Goal: Transaction & Acquisition: Purchase product/service

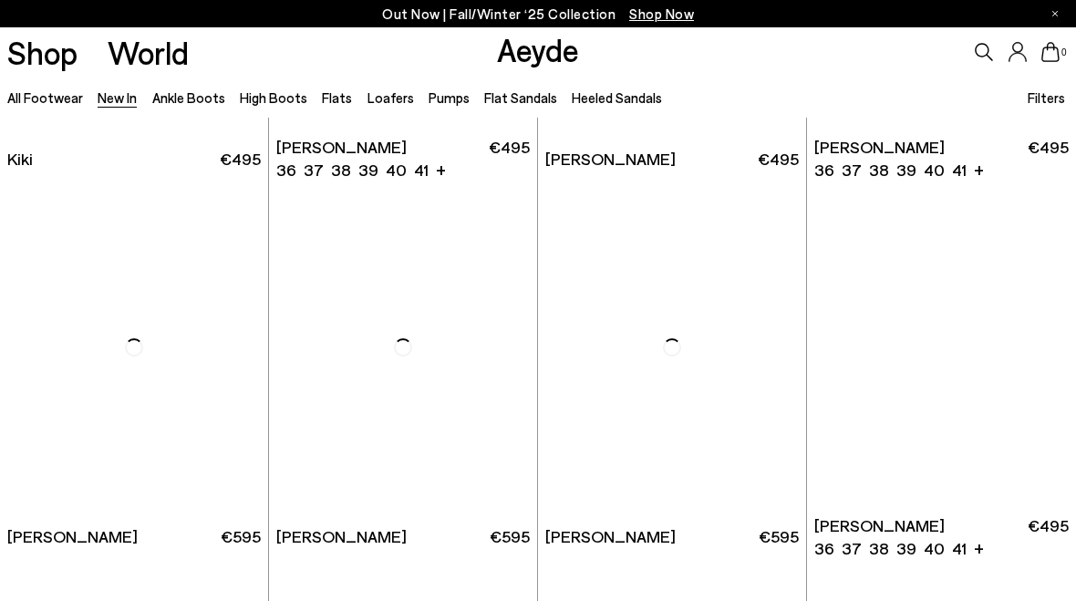
scroll to position [5994, 0]
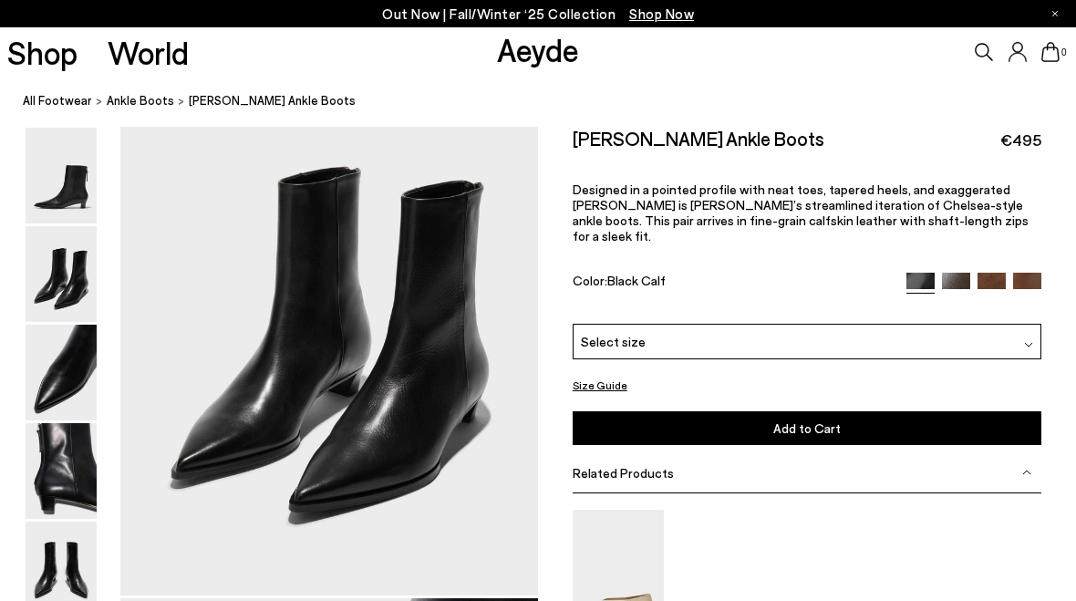
scroll to position [863, 0]
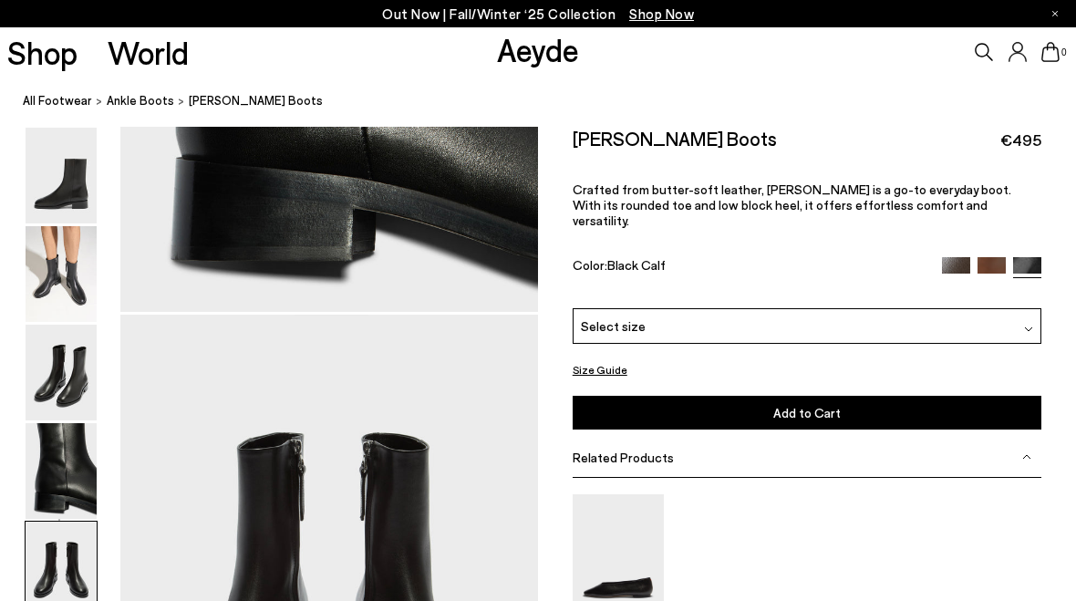
scroll to position [2239, 0]
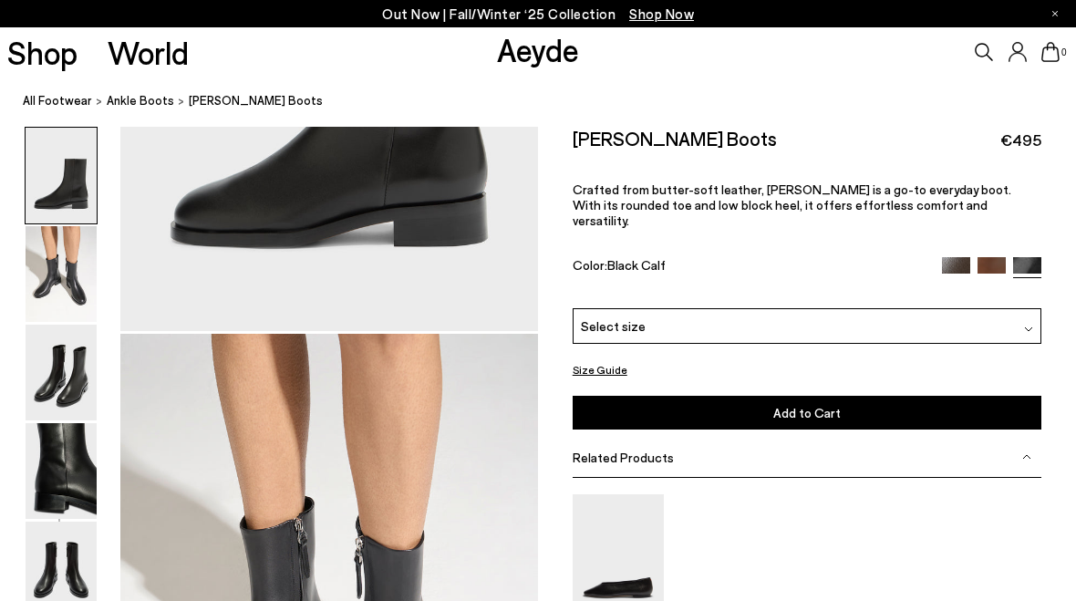
scroll to position [6, 0]
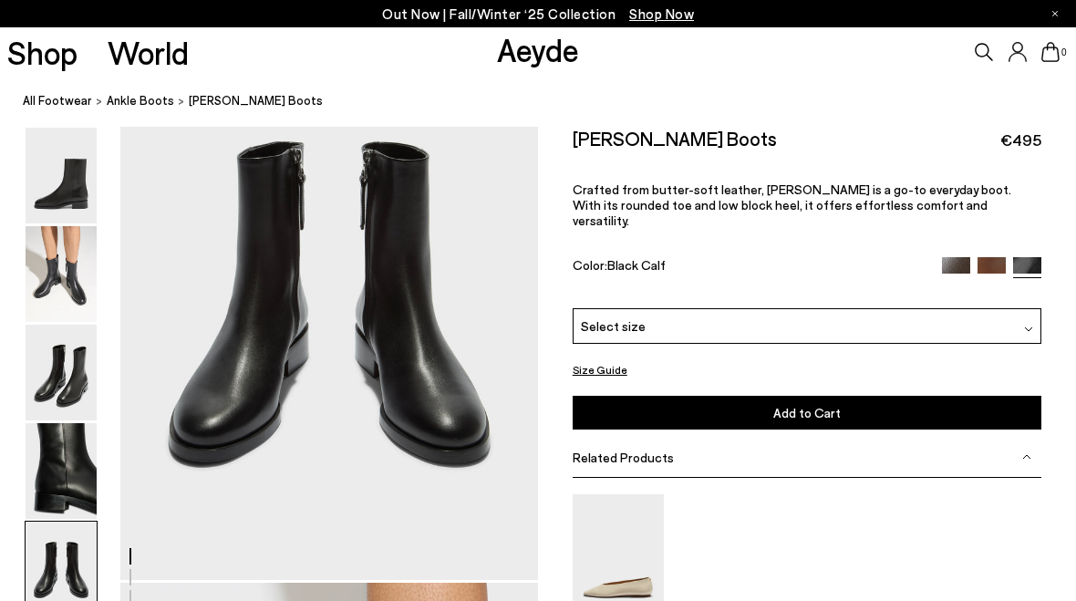
scroll to position [2346, 0]
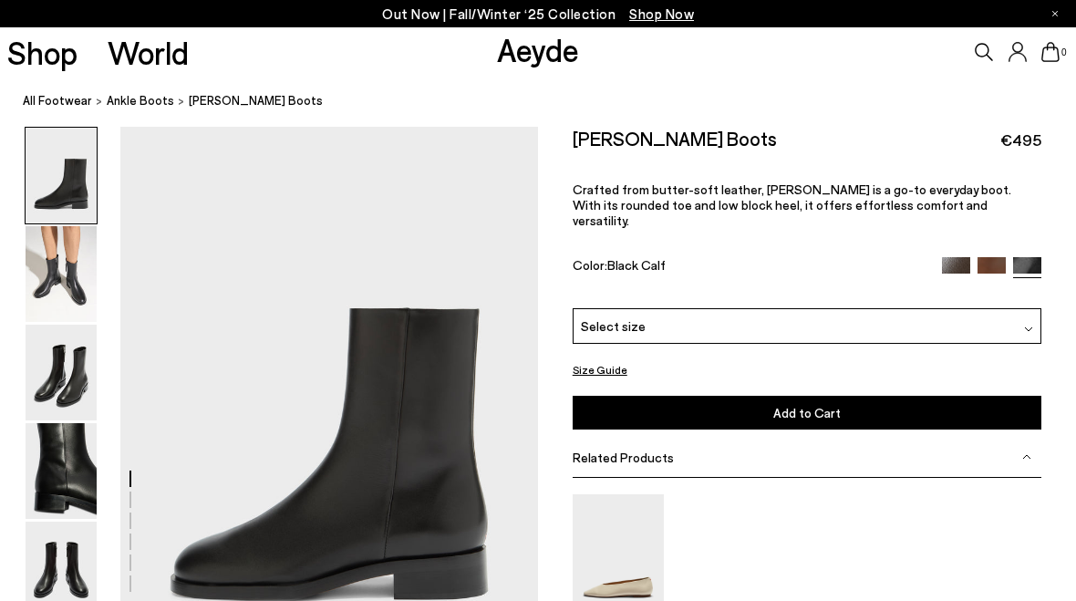
scroll to position [2110, 0]
